Goal: Task Accomplishment & Management: Manage account settings

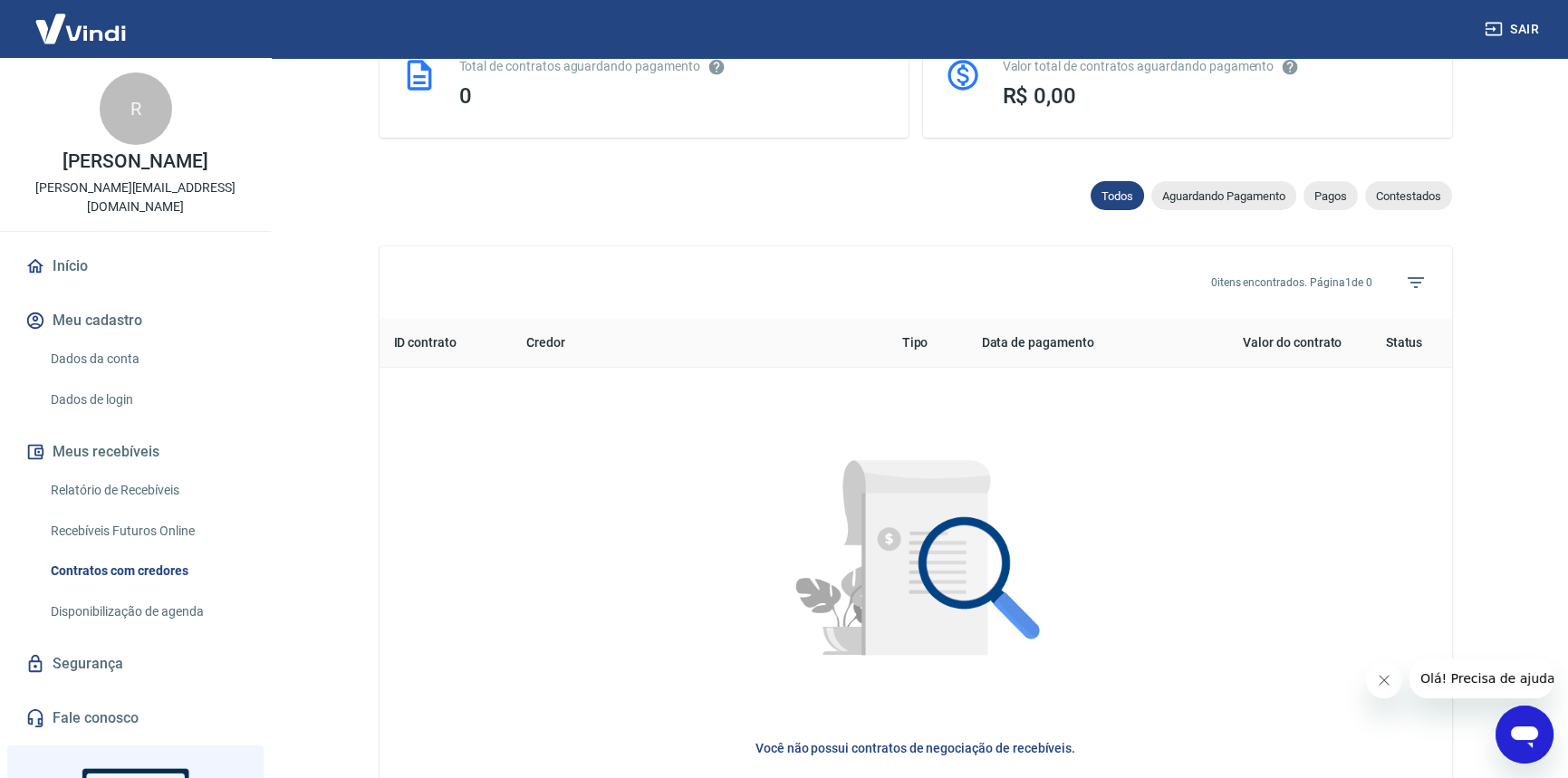
scroll to position [712, 0]
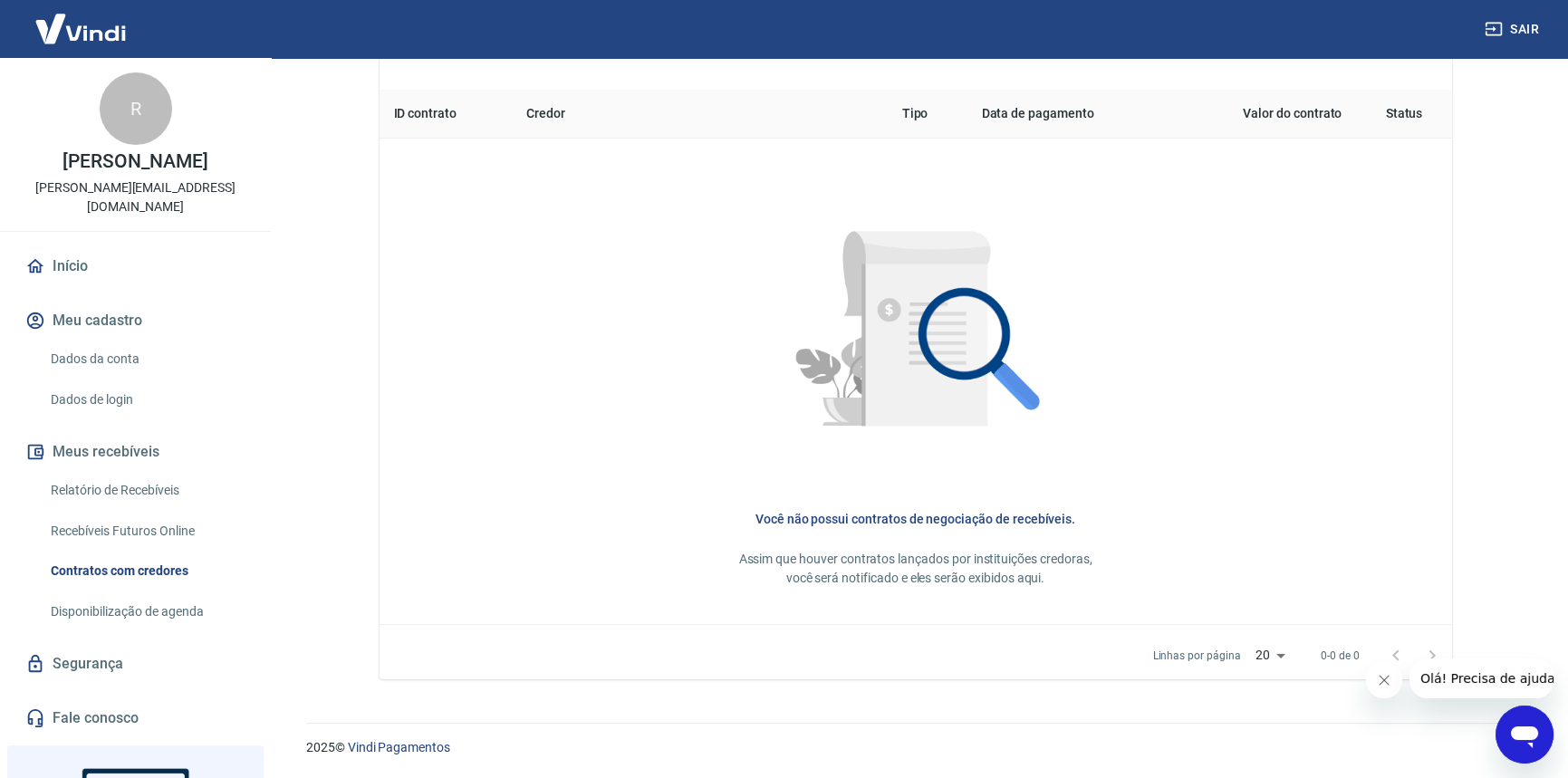
click at [99, 341] on link "Dados da conta" at bounding box center [146, 359] width 206 height 37
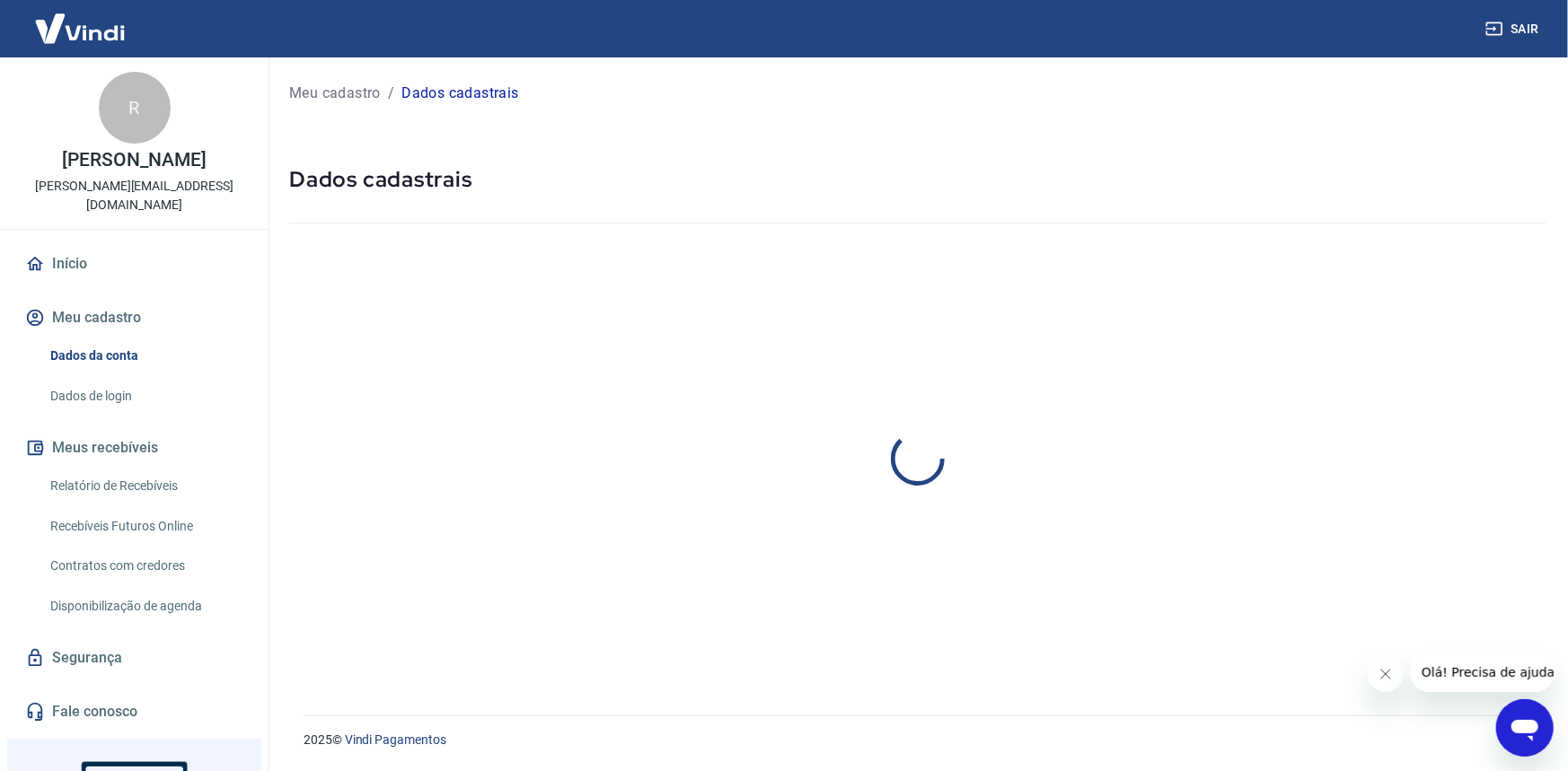
select select "SP"
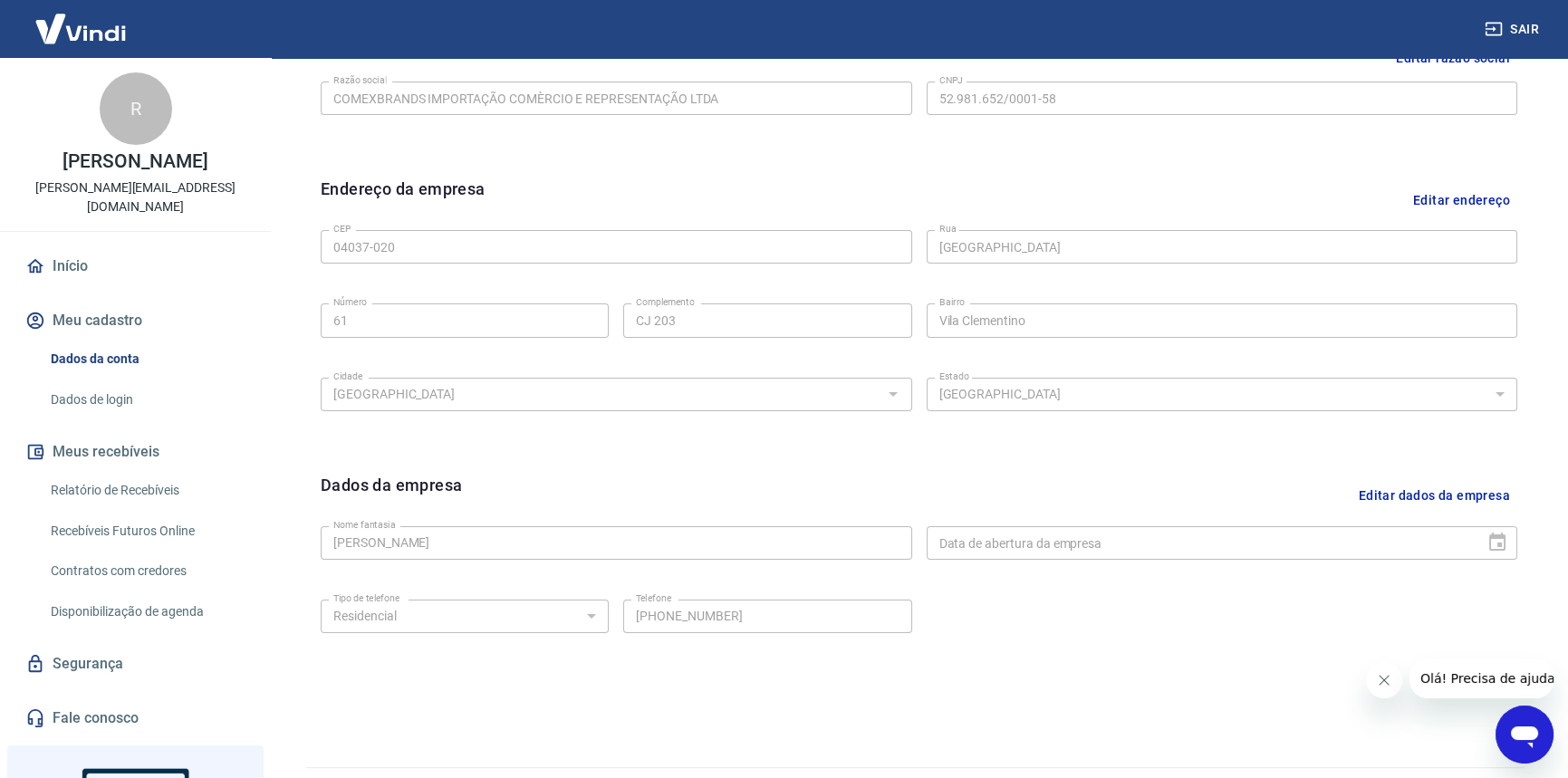
scroll to position [241, 0]
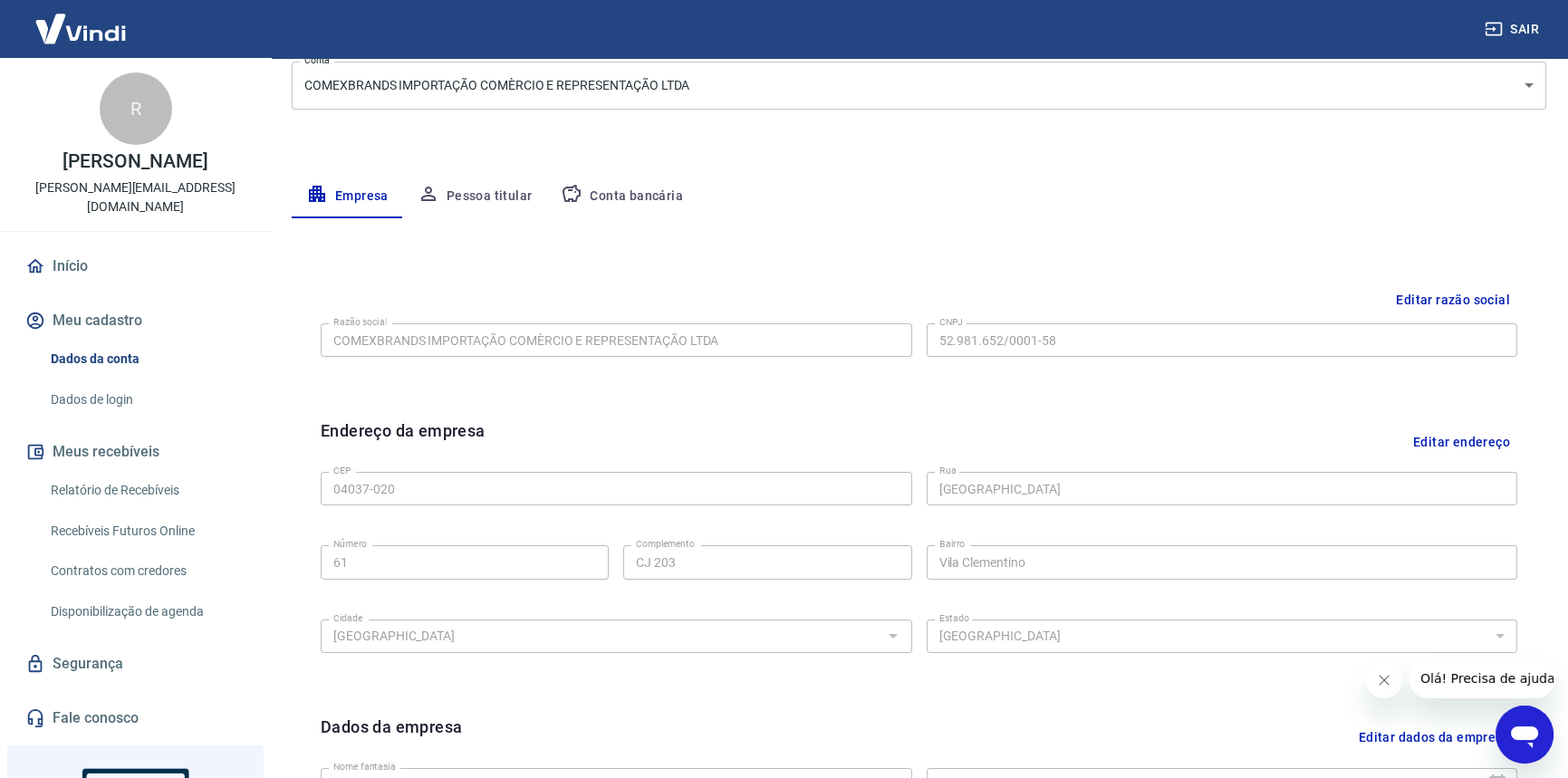
click at [640, 201] on button "Conta bancária" at bounding box center [621, 197] width 151 height 44
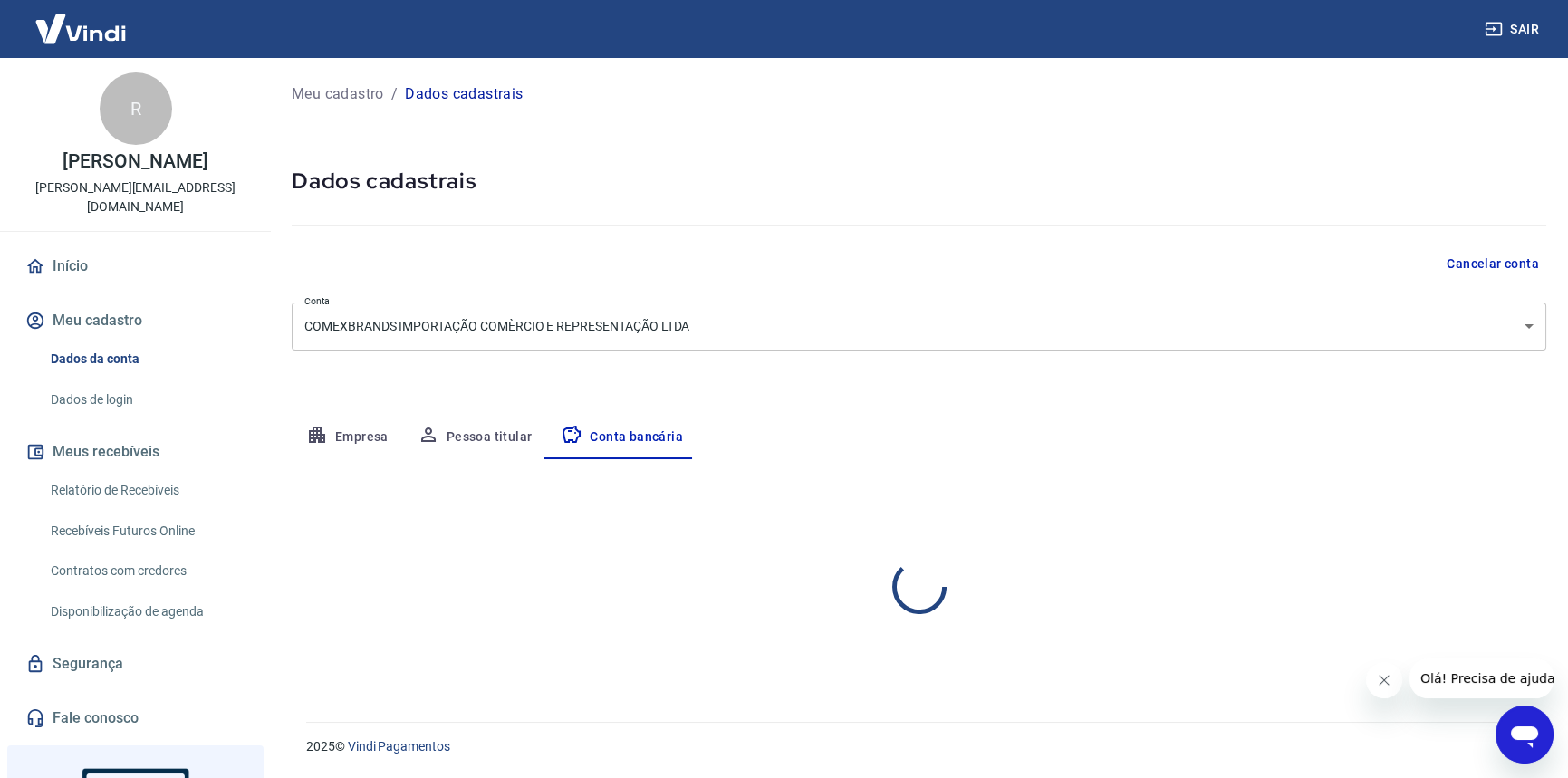
scroll to position [0, 0]
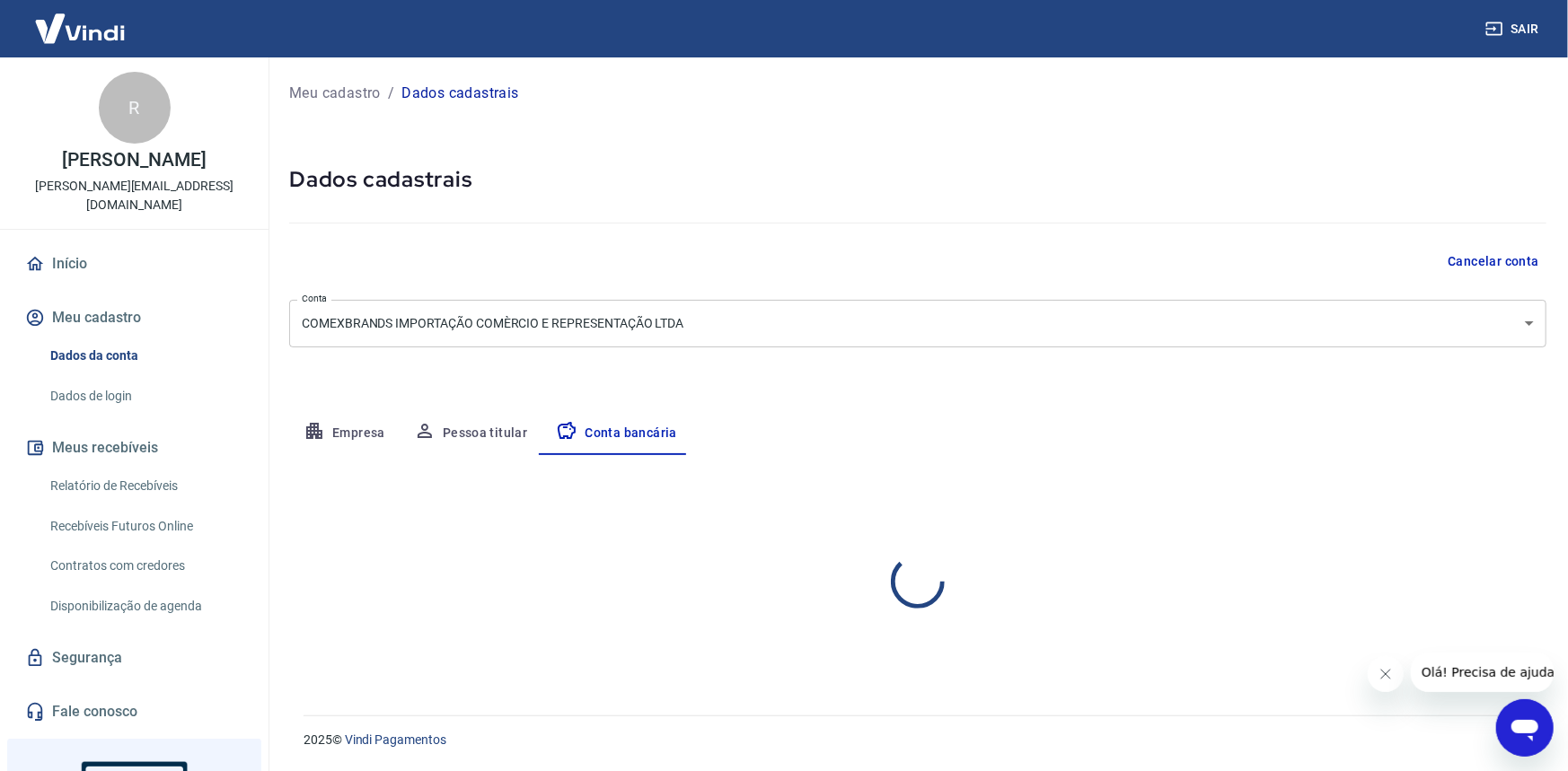
select select "1"
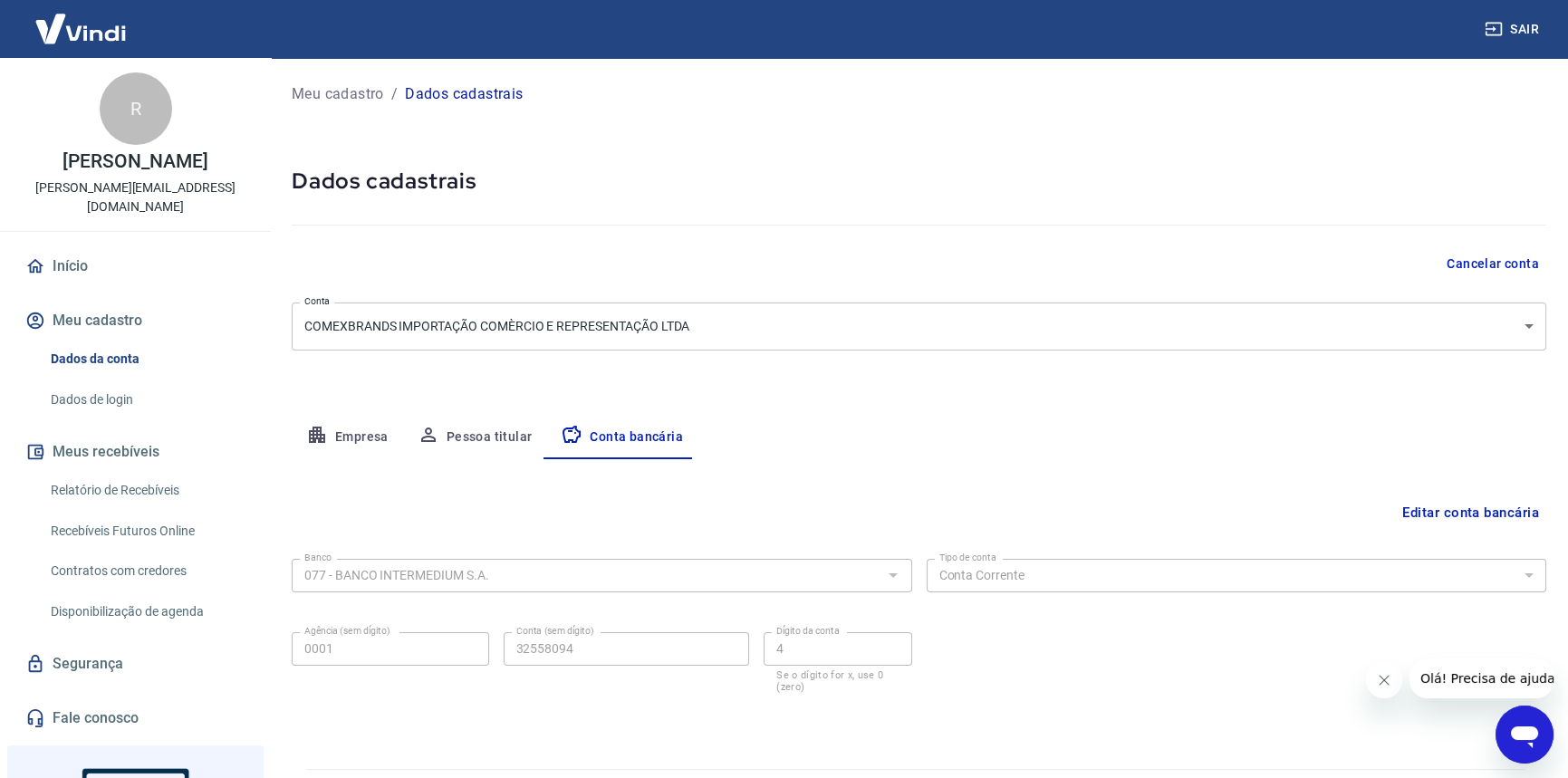
scroll to position [46, 0]
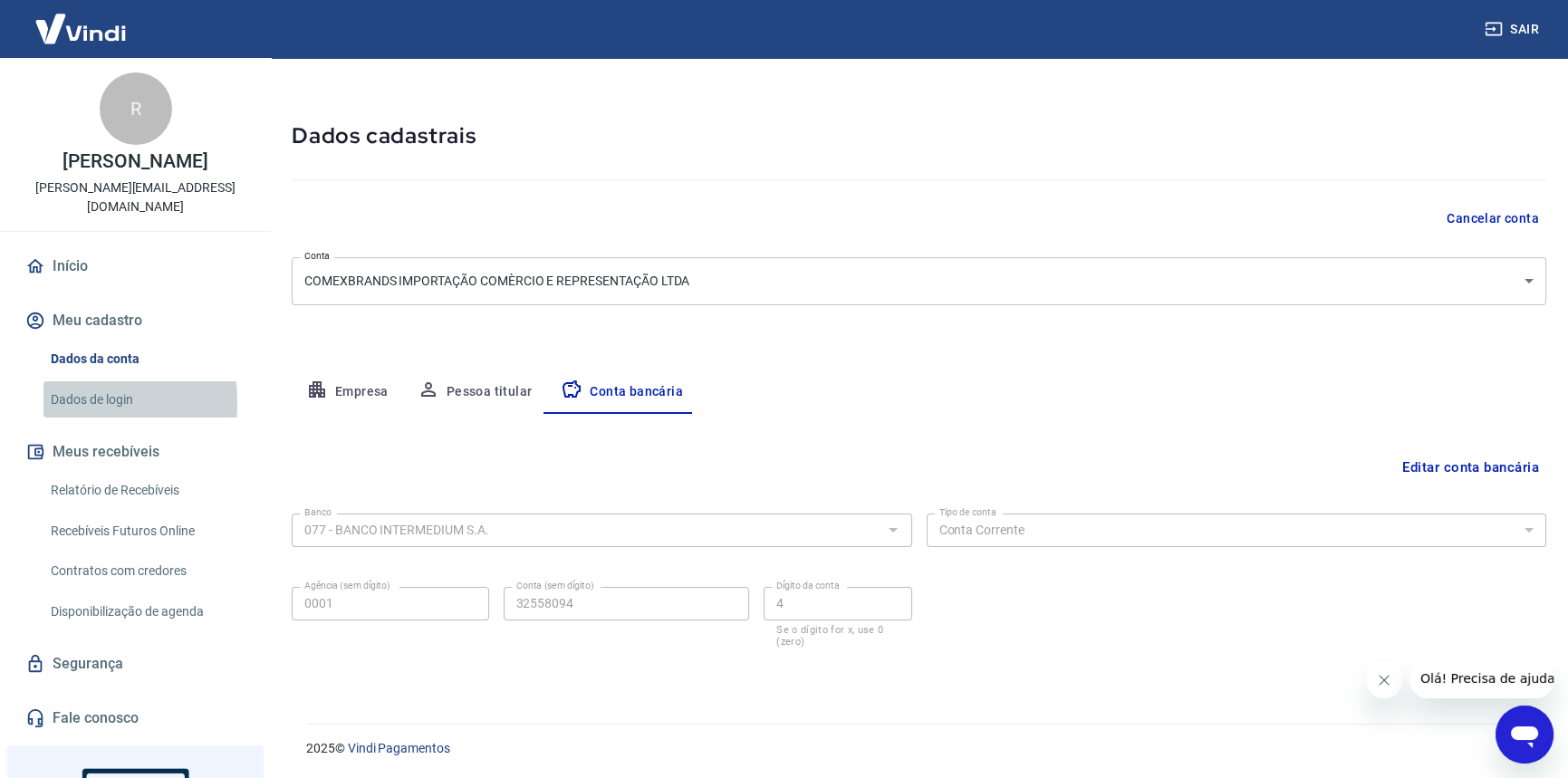
click at [47, 384] on link "Dados de login" at bounding box center [146, 400] width 206 height 37
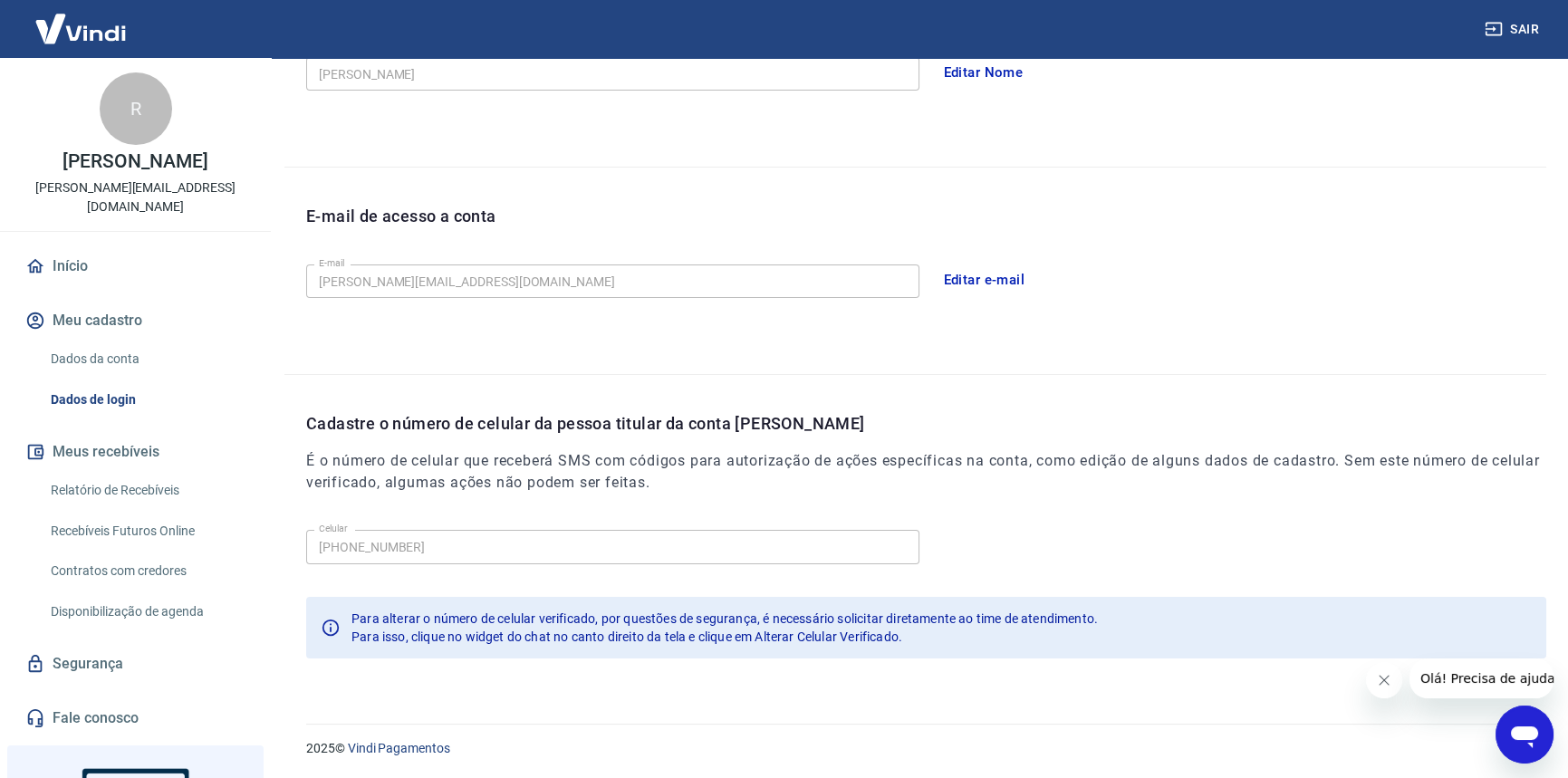
click at [77, 246] on link "Início" at bounding box center [135, 266] width 227 height 40
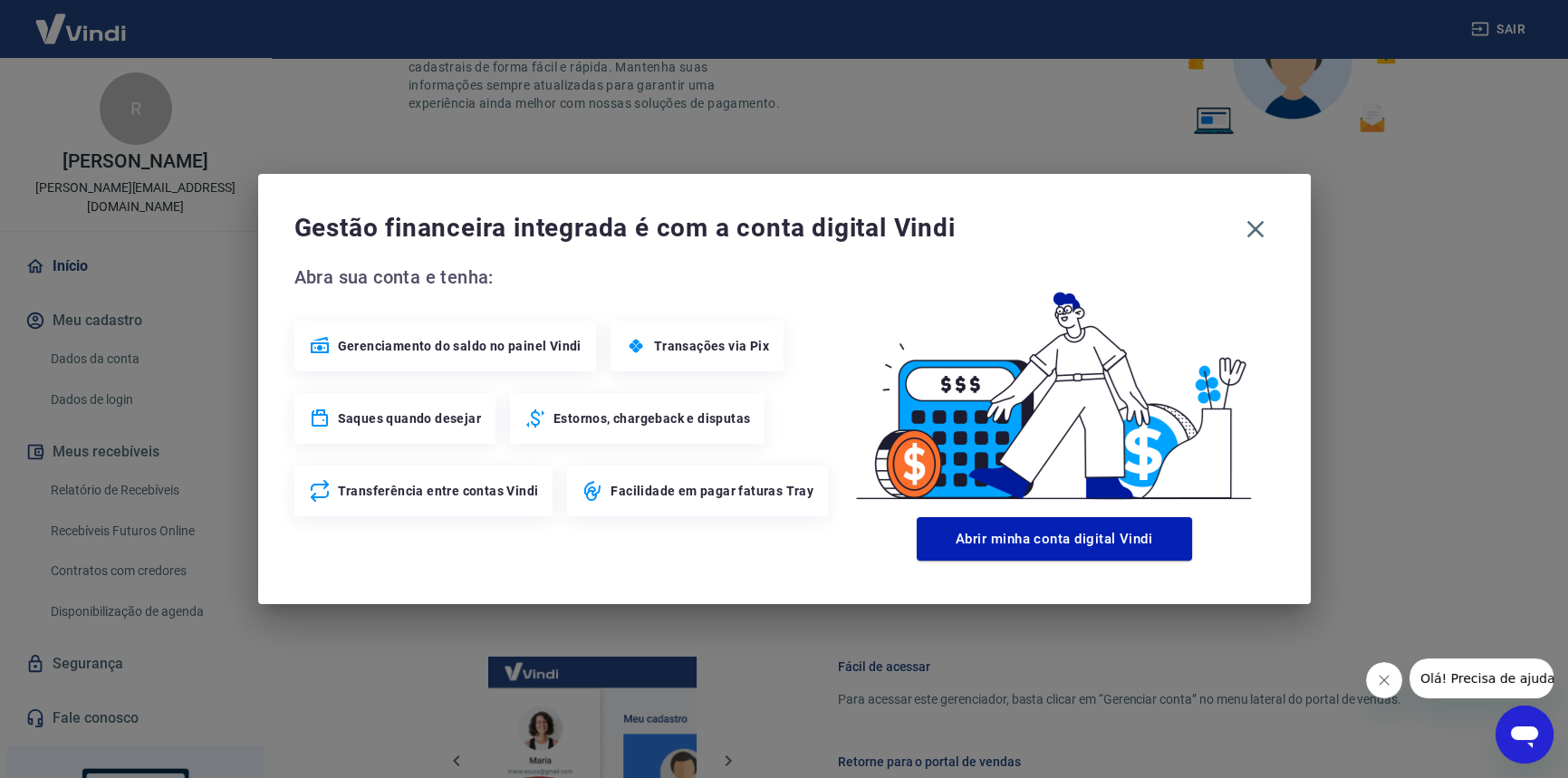
scroll to position [819, 0]
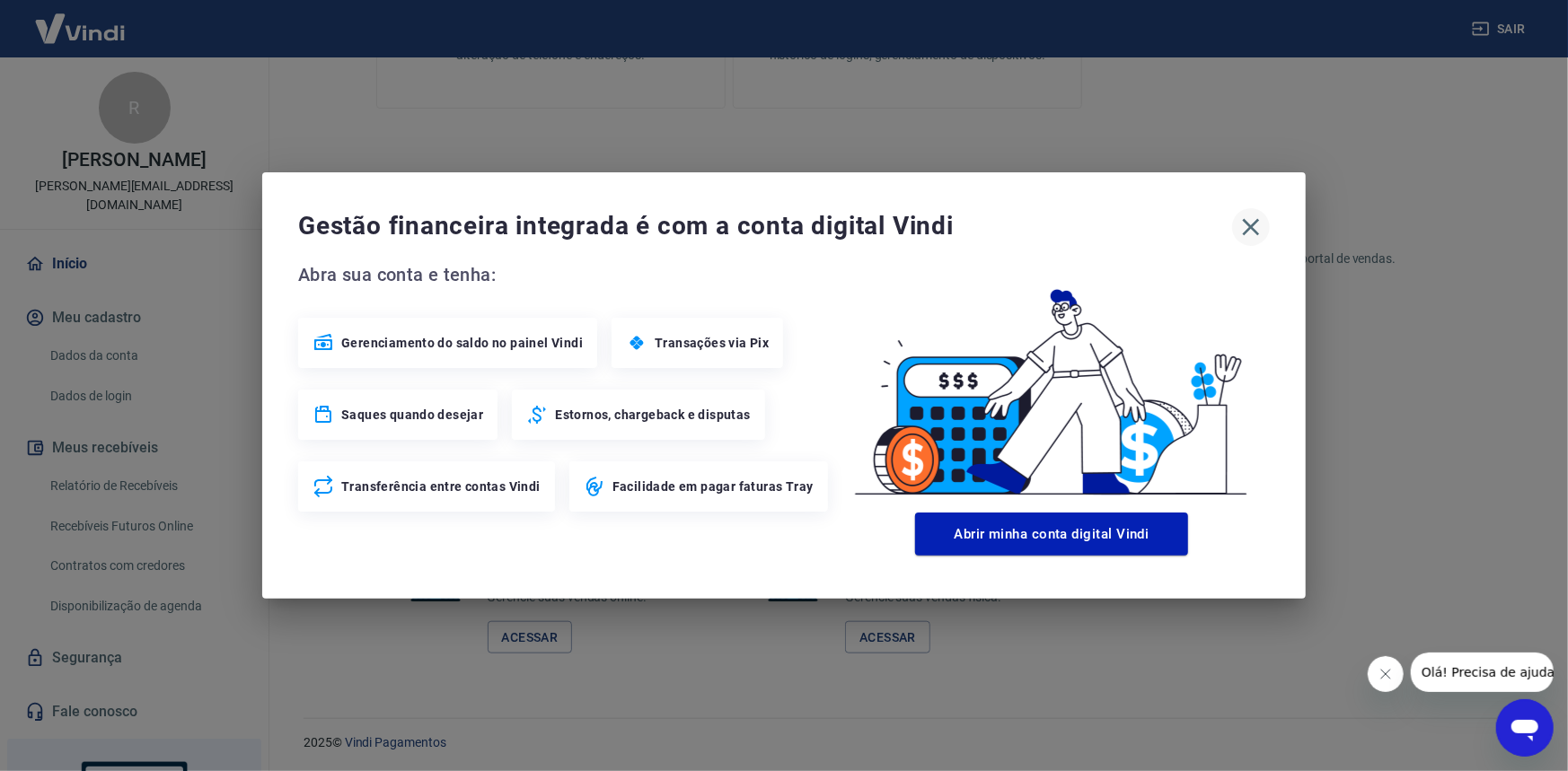
click at [1251, 222] on icon "button" at bounding box center [1251, 227] width 29 height 29
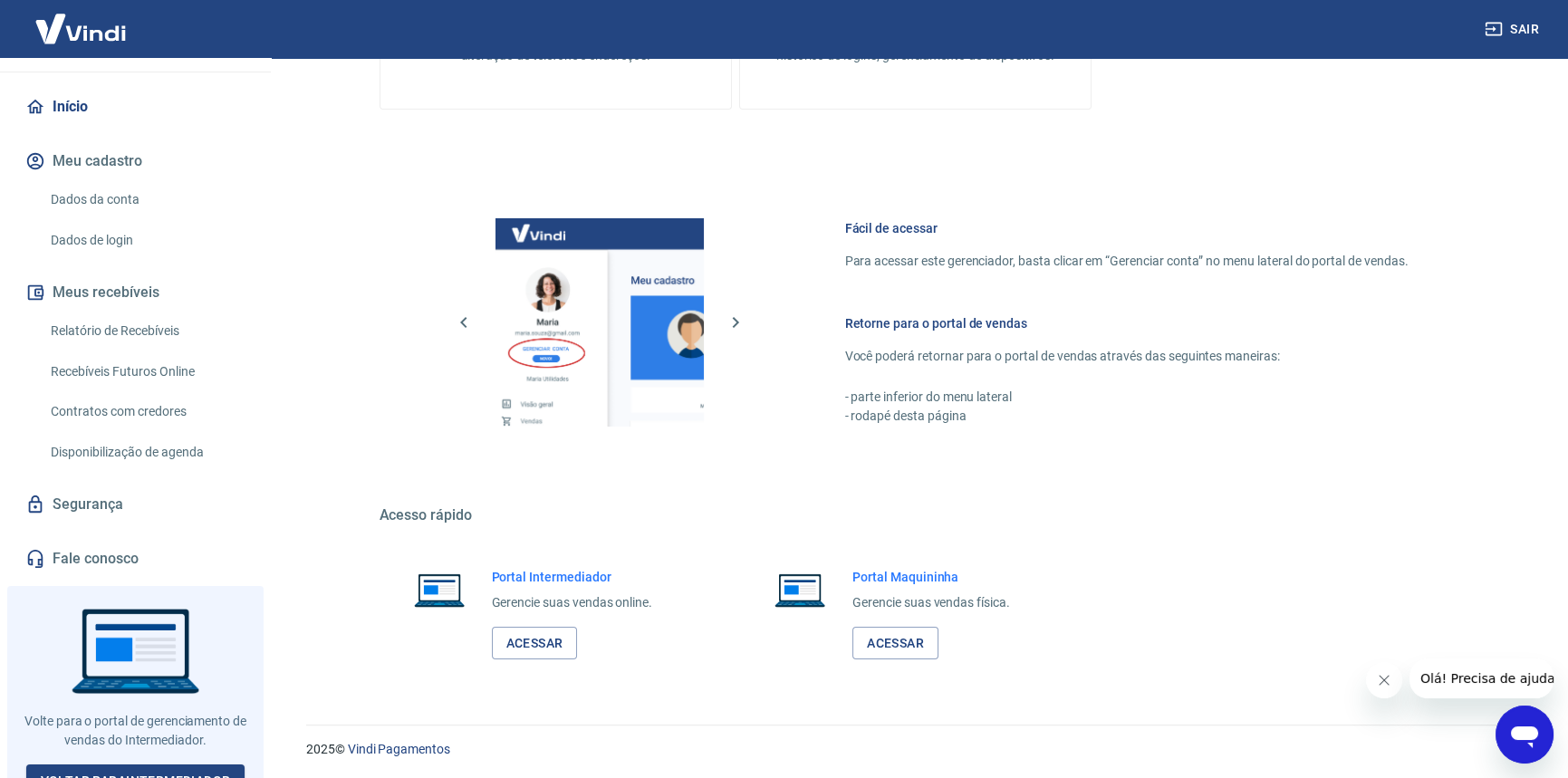
scroll to position [0, 0]
